Goal: Information Seeking & Learning: Learn about a topic

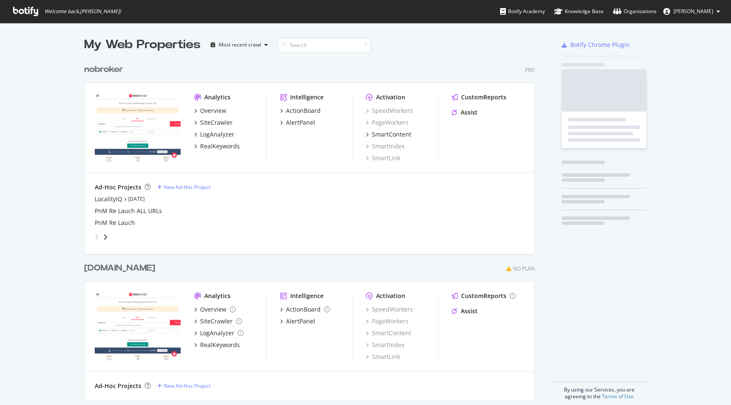
scroll to position [347, 457]
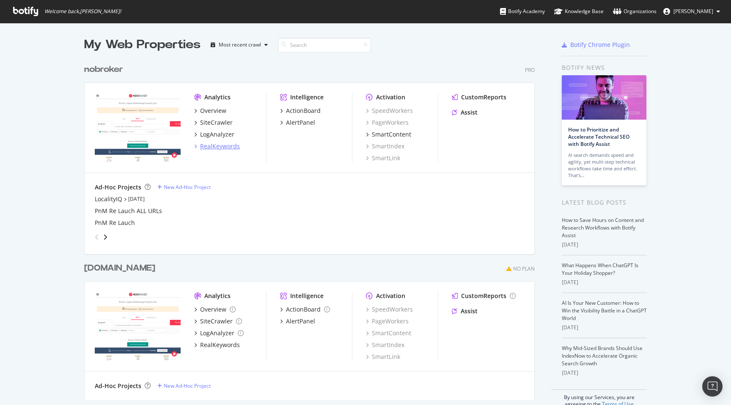
click at [213, 148] on div "RealKeywords" at bounding box center [220, 146] width 40 height 8
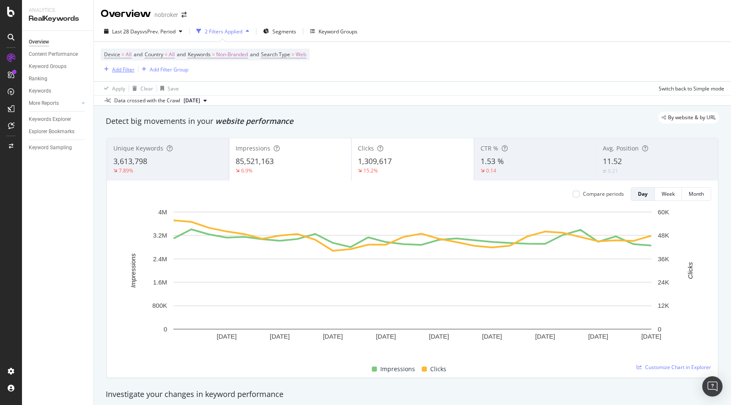
click at [122, 71] on div "Add Filter" at bounding box center [123, 69] width 22 height 7
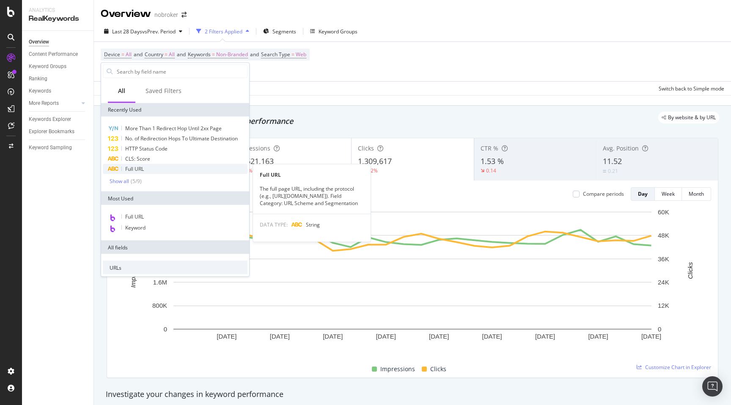
click at [147, 166] on div "Full URL" at bounding box center [175, 169] width 145 height 10
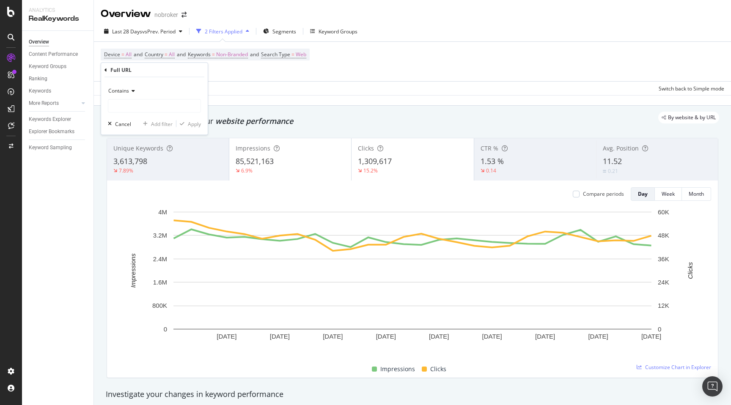
click at [124, 91] on span "Contains" at bounding box center [118, 90] width 21 height 7
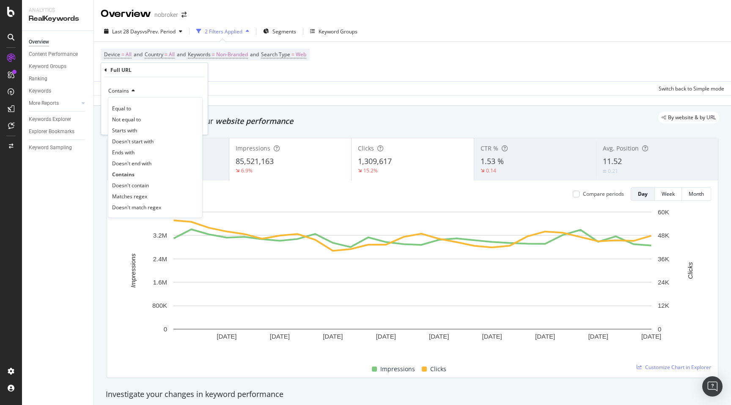
click at [137, 199] on span "Matches regex" at bounding box center [129, 195] width 35 height 7
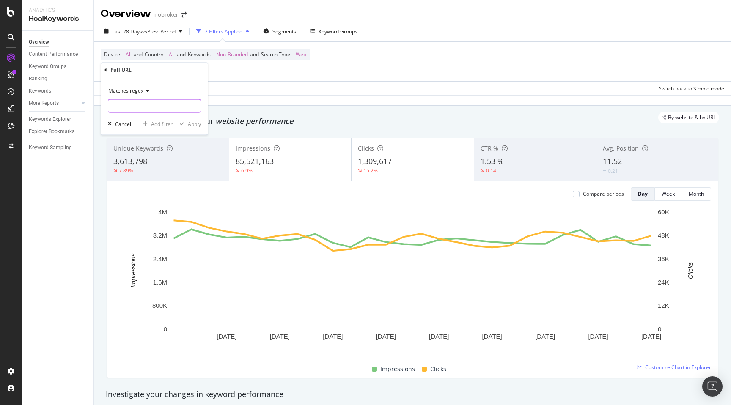
click at [123, 110] on input "text" at bounding box center [154, 106] width 92 height 14
type input "house-for-rent-"
click at [195, 123] on div "Apply" at bounding box center [194, 123] width 13 height 7
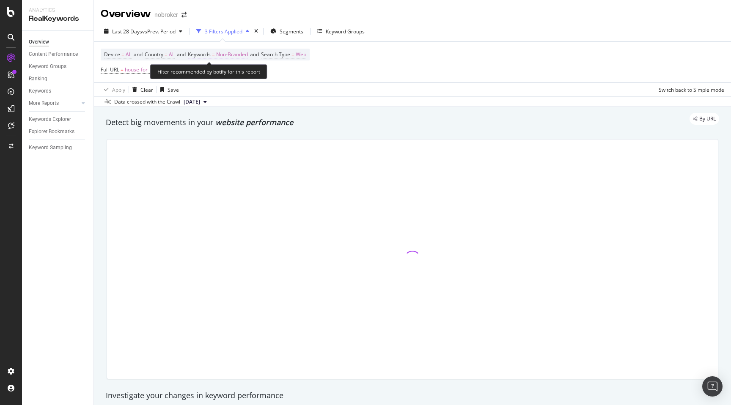
click at [241, 49] on span "Non-Branded" at bounding box center [232, 55] width 32 height 12
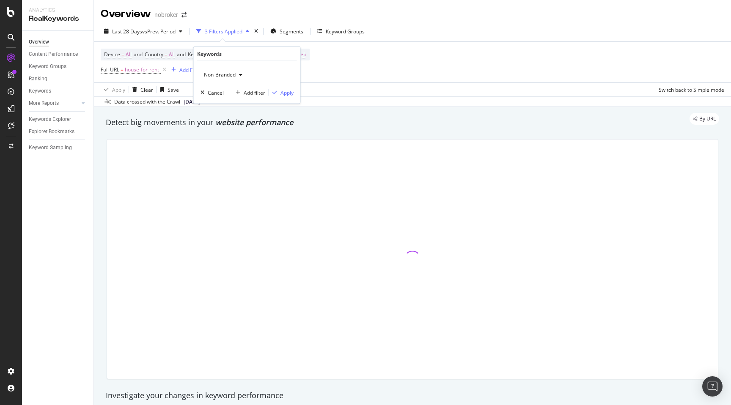
click at [219, 77] on span "Non-Branded" at bounding box center [218, 74] width 35 height 7
click at [215, 139] on span "All" at bounding box center [251, 141] width 86 height 8
click at [285, 90] on div "Apply" at bounding box center [286, 92] width 13 height 7
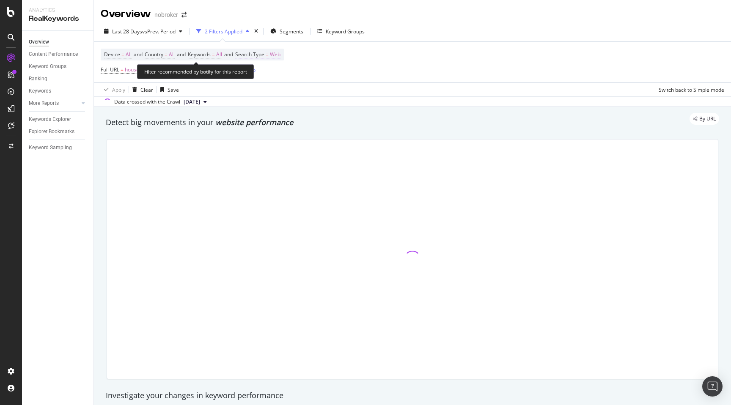
click at [280, 55] on span "Web" at bounding box center [275, 55] width 11 height 12
click at [264, 73] on icon at bounding box center [265, 74] width 6 height 5
click at [260, 91] on div "Cancel" at bounding box center [266, 92] width 16 height 7
click at [280, 58] on span "Web" at bounding box center [275, 55] width 11 height 12
click at [266, 75] on icon at bounding box center [265, 74] width 6 height 5
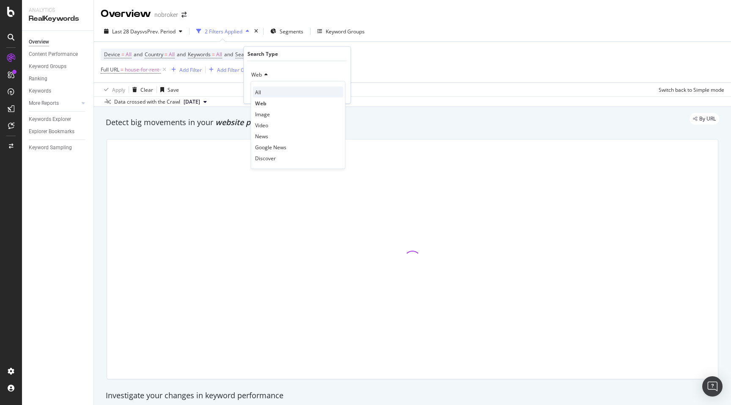
click at [262, 89] on div "All" at bounding box center [298, 92] width 91 height 11
click at [327, 93] on icon "button" at bounding box center [325, 92] width 5 height 5
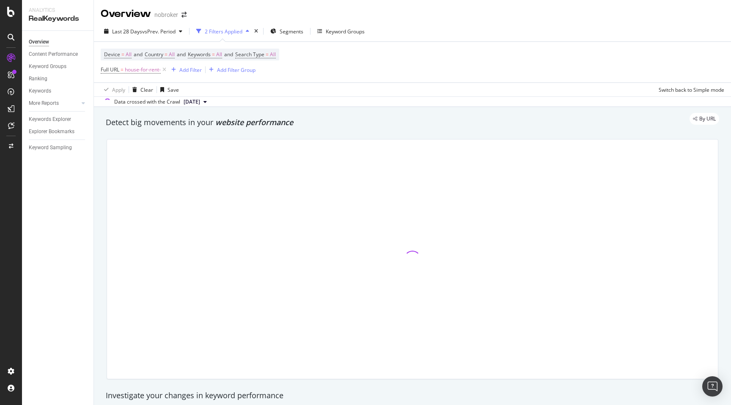
click at [347, 127] on div "Detect big movements in your website performance" at bounding box center [412, 122] width 613 height 11
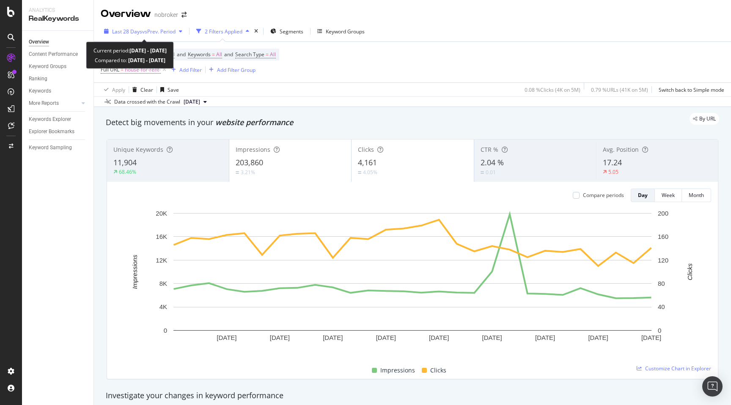
click at [149, 33] on span "vs Prev. Period" at bounding box center [158, 31] width 33 height 7
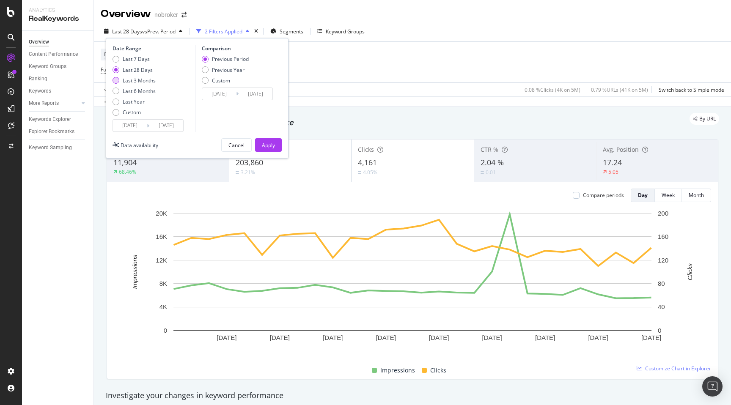
click at [141, 82] on div "Last 3 Months" at bounding box center [139, 80] width 33 height 7
type input "[DATE]"
click at [272, 148] on div "Apply" at bounding box center [268, 145] width 13 height 7
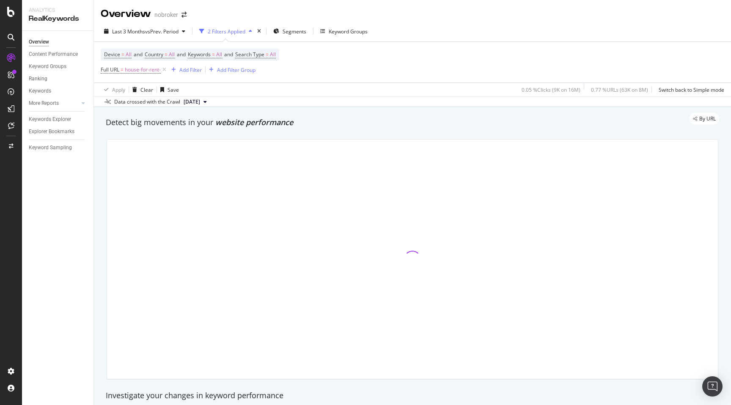
click at [104, 170] on div at bounding box center [413, 259] width 622 height 254
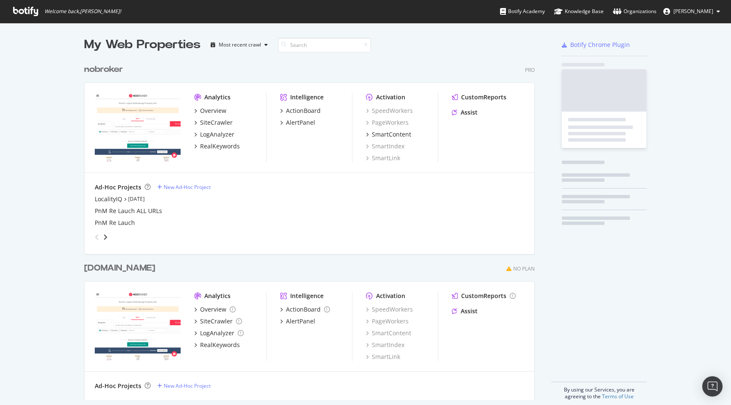
scroll to position [347, 457]
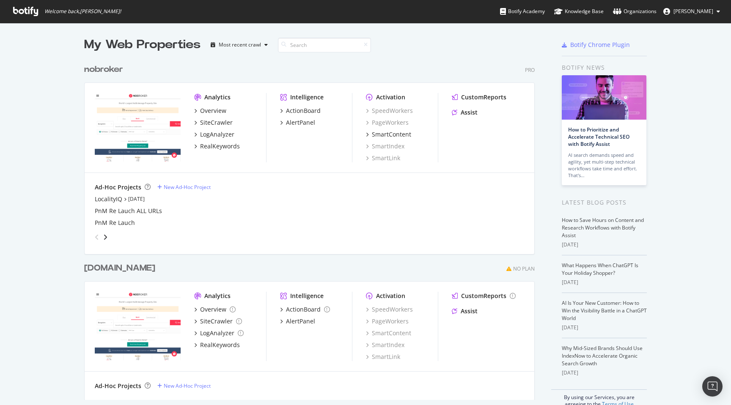
click at [48, 191] on div "My Web Properties Most recent crawl nobroker Pro Analytics Overview SiteCrawler…" at bounding box center [365, 222] width 731 height 399
click at [213, 124] on div "SiteCrawler" at bounding box center [216, 122] width 33 height 8
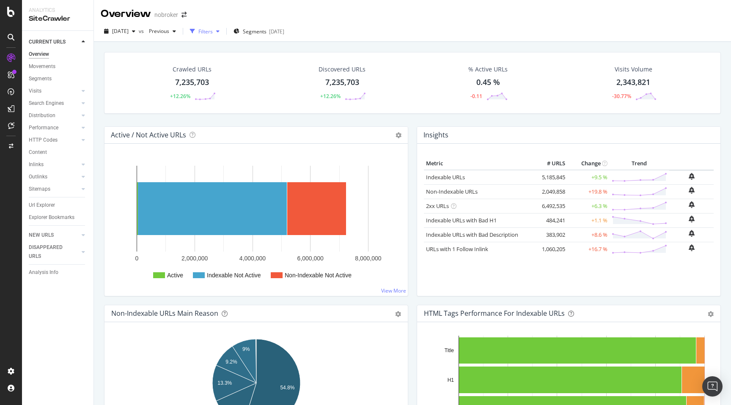
click at [213, 30] on div "Filters" at bounding box center [205, 31] width 14 height 7
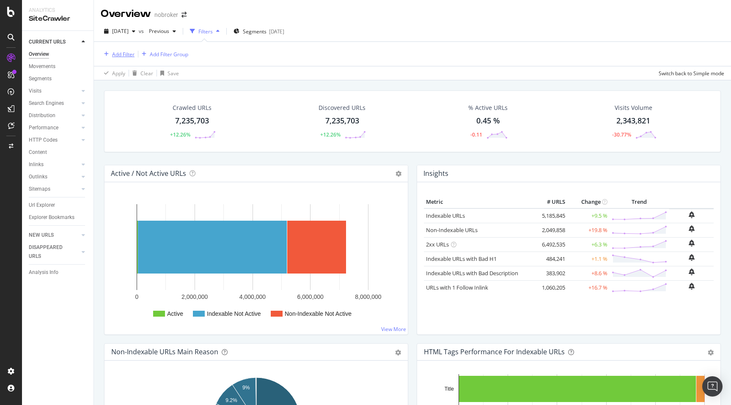
click at [115, 51] on div "Add Filter" at bounding box center [123, 54] width 22 height 7
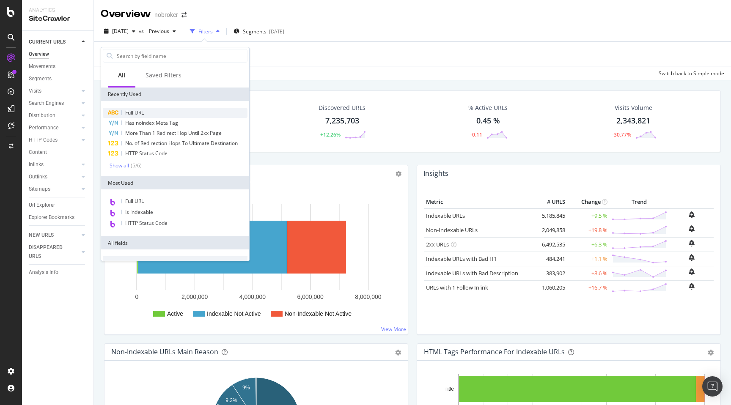
click at [141, 110] on span "Full URL" at bounding box center [134, 112] width 19 height 7
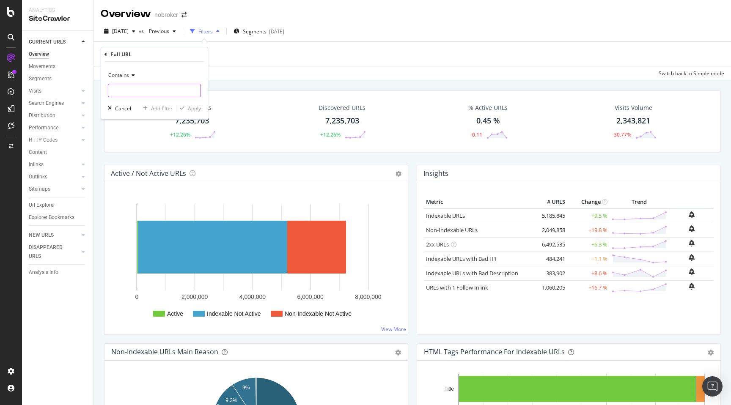
click at [129, 90] on input "text" at bounding box center [154, 91] width 92 height 14
type input "-prjtl"
click at [191, 109] on div "Apply" at bounding box center [194, 108] width 13 height 7
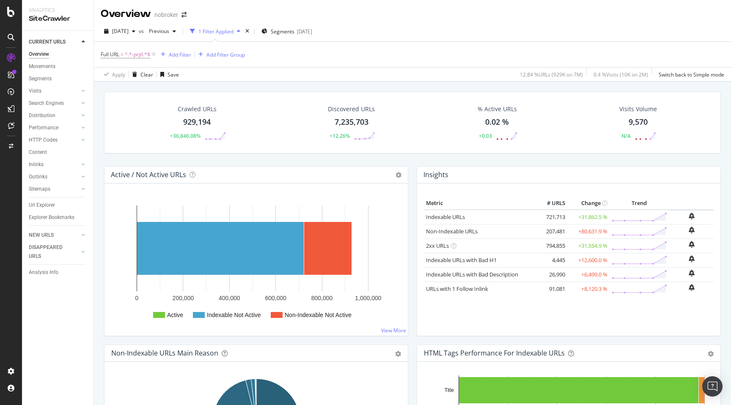
click at [414, 161] on div "Crawled URLs 929,194 +36,846.08% Discovered URLs 7,235,703 +12.26% % Active URL…" at bounding box center [412, 129] width 625 height 74
click at [411, 192] on div "Active / Not Active URLs Chart (by Value) Chart (by Percentage) Table Expand Ex…" at bounding box center [256, 255] width 313 height 179
click at [137, 55] on span "^.*-prjtl.*$" at bounding box center [137, 55] width 25 height 12
click at [143, 88] on input "-prjtl" at bounding box center [148, 90] width 80 height 14
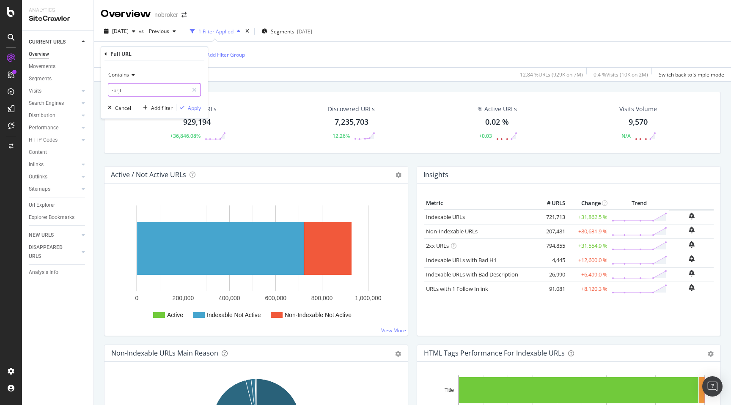
click at [143, 88] on input "-prjtl" at bounding box center [148, 90] width 80 height 14
type input "house-for-rent-"
click at [192, 109] on div "Apply" at bounding box center [194, 107] width 13 height 7
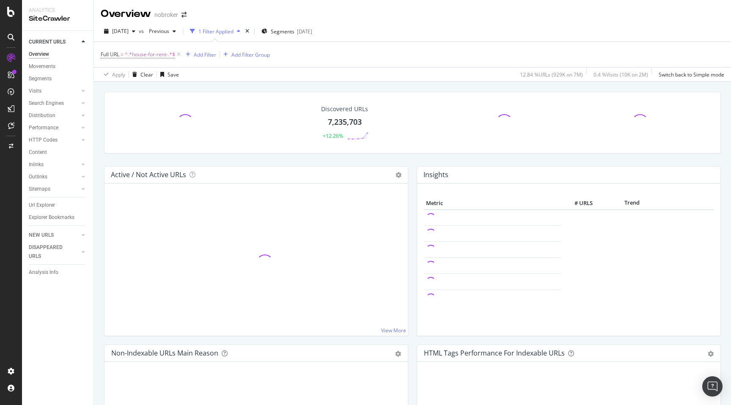
click at [285, 85] on div "Discovered URLs 7,235,703 +12.26% Active / Not Active URLs Chart (by Value) Cha…" at bounding box center [412, 284] width 637 height 405
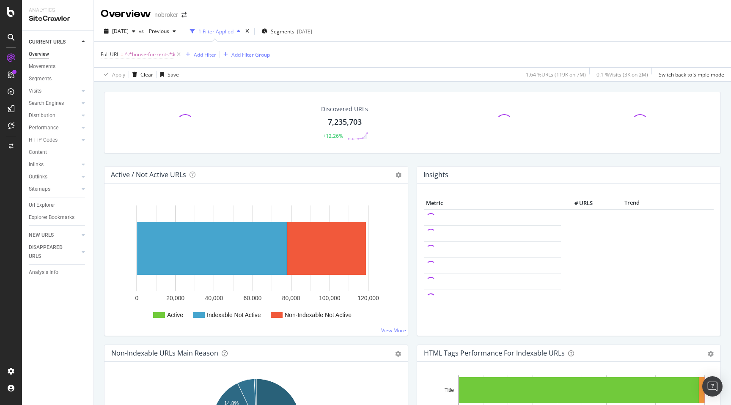
click at [96, 159] on div "Discovered URLs 7,235,703 +12.26% Active / Not Active URLs Chart (by Value) Cha…" at bounding box center [412, 284] width 637 height 405
click at [98, 157] on div "Discovered URLs 7,235,703 +12.26% Active / Not Active URLs Chart (by Value) Cha…" at bounding box center [412, 284] width 637 height 405
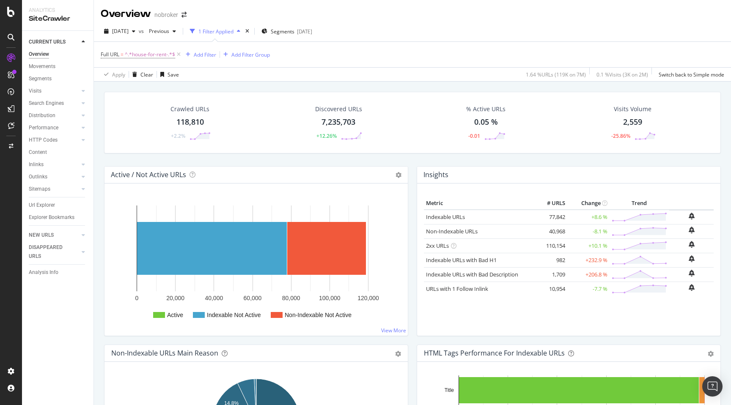
click at [99, 172] on div "Crawled URLs 118,810 +2.2% Discovered URLs 7,235,703 +12.26% % Active URLs 0.05…" at bounding box center [412, 284] width 637 height 405
click at [99, 174] on div "Crawled URLs 118,810 +2.2% Discovered URLs 7,235,703 +12.26% % Active URLs 0.05…" at bounding box center [412, 284] width 637 height 405
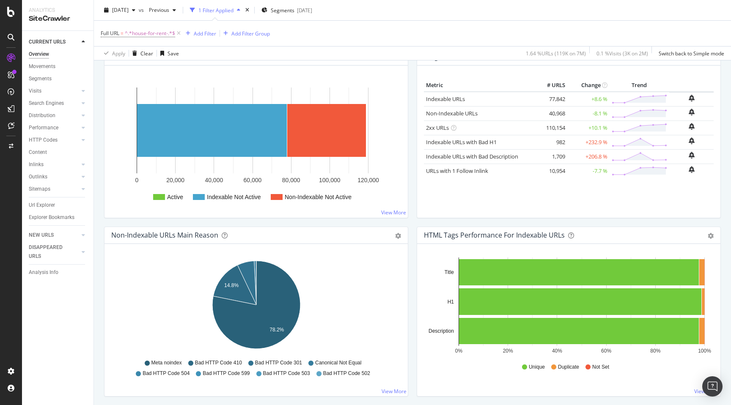
scroll to position [217, 0]
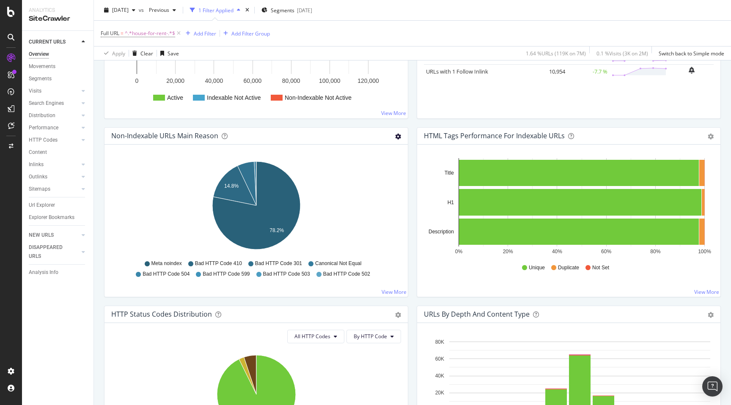
click at [399, 136] on icon "gear" at bounding box center [398, 137] width 6 height 6
click at [363, 170] on span "Table" at bounding box center [368, 168] width 77 height 11
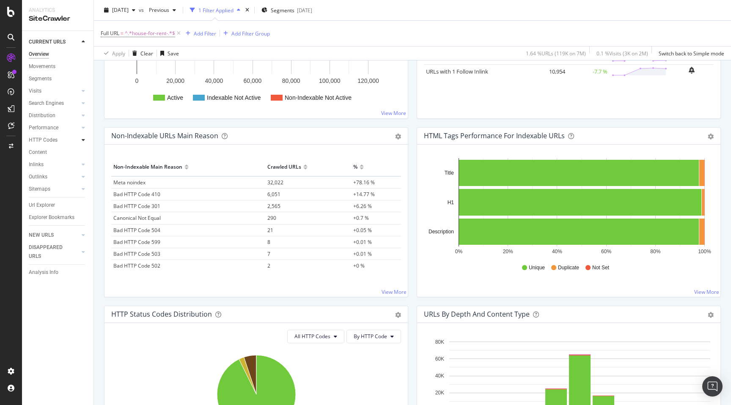
click at [83, 138] on icon at bounding box center [83, 139] width 3 height 5
click at [98, 143] on div "Crawled URLs 118,810 +2.2% Discovered URLs 7,235,703 +12.26% % Active URLs 0.05…" at bounding box center [412, 66] width 637 height 405
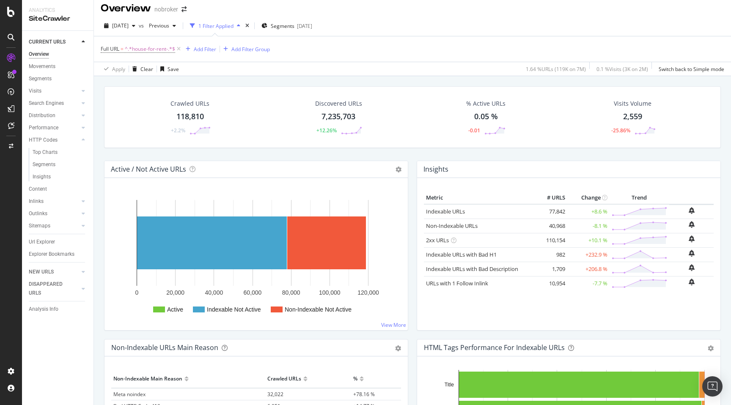
scroll to position [0, 0]
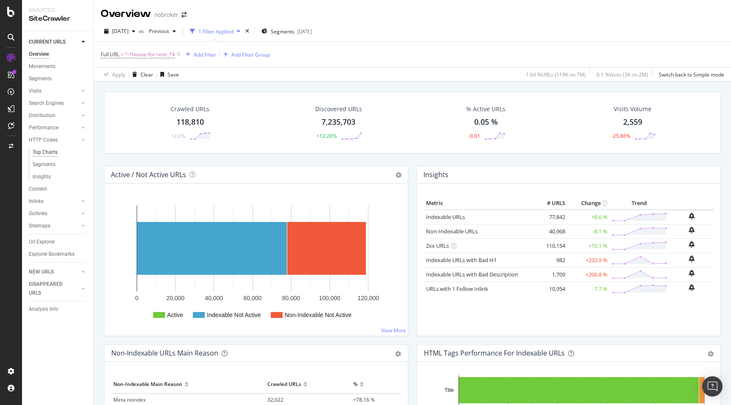
click at [46, 151] on div "Top Charts" at bounding box center [45, 152] width 25 height 9
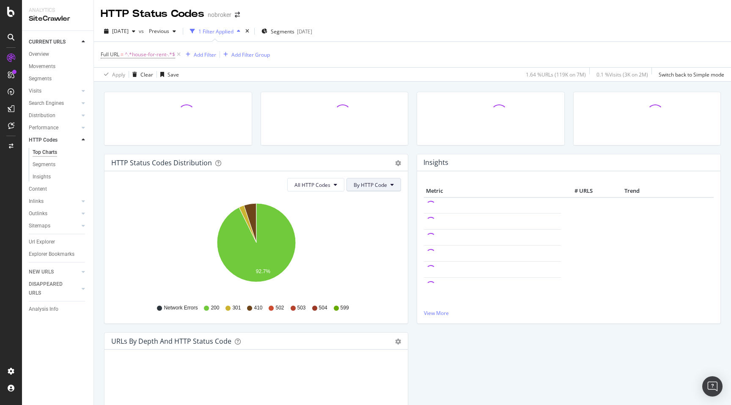
click at [380, 186] on span "By HTTP Code" at bounding box center [370, 184] width 33 height 7
click at [369, 203] on span "By Family" at bounding box center [371, 202] width 33 height 8
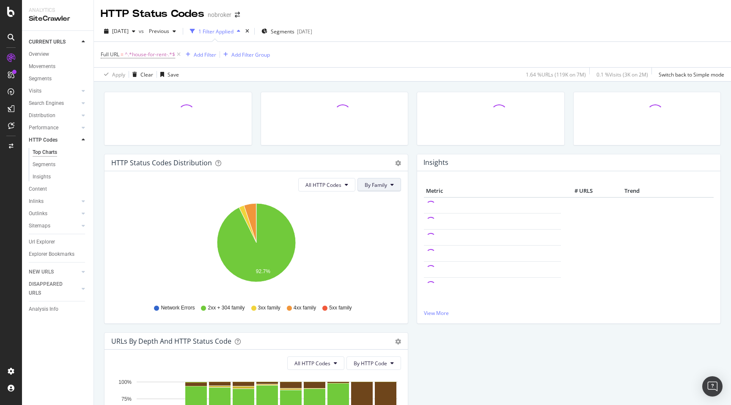
click at [393, 183] on icon at bounding box center [391, 184] width 3 height 5
click at [382, 219] on span "By HTTP Code" at bounding box center [381, 218] width 33 height 8
click at [99, 173] on div "HTTP Status Codes Distribution Pie Table Export as CSV Add to Custom Report All…" at bounding box center [412, 284] width 637 height 405
